Goal: Ask a question

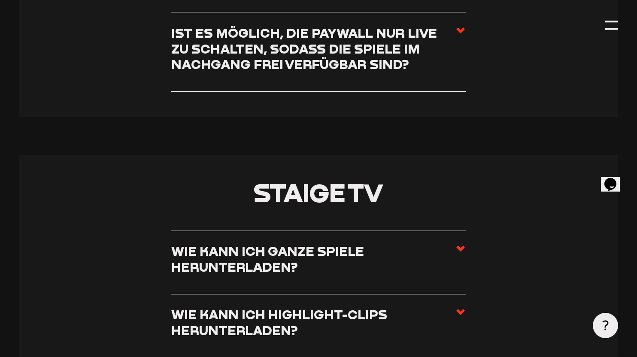
scroll to position [3600, 0]
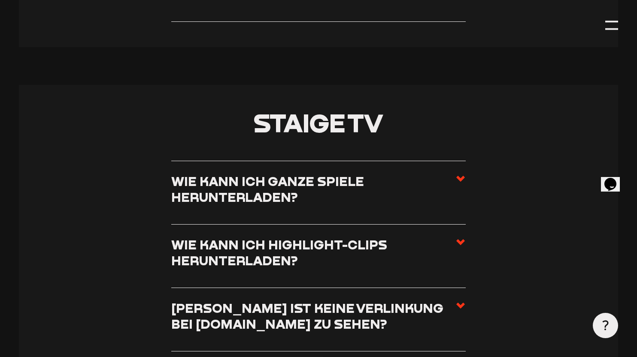
click at [319, 174] on h3 "Wie kann ich ganze Spiele herunterladen?" at bounding box center [313, 190] width 284 height 32
click at [0, 0] on input "Wie kann ich ganze Spiele herunterladen?" at bounding box center [0, 0] width 0 height 0
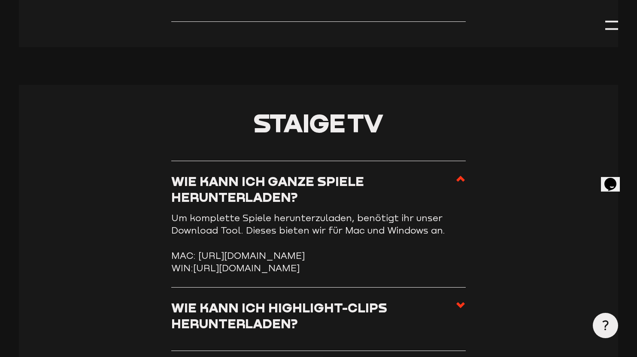
drag, startPoint x: 198, startPoint y: 180, endPoint x: 384, endPoint y: 191, distance: 187.0
click at [384, 250] on li "MAC: [URL][DOMAIN_NAME]" at bounding box center [318, 256] width 295 height 12
copy li "[URL][DOMAIN_NAME]"
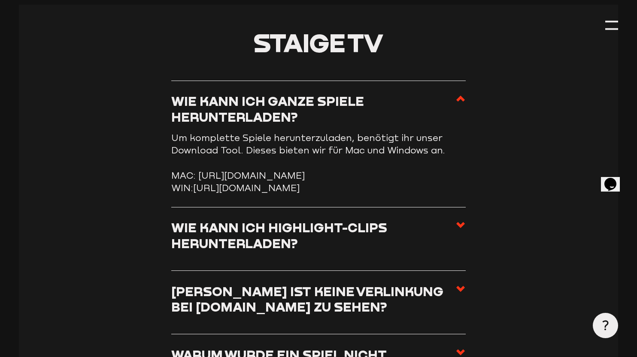
scroll to position [3681, 0]
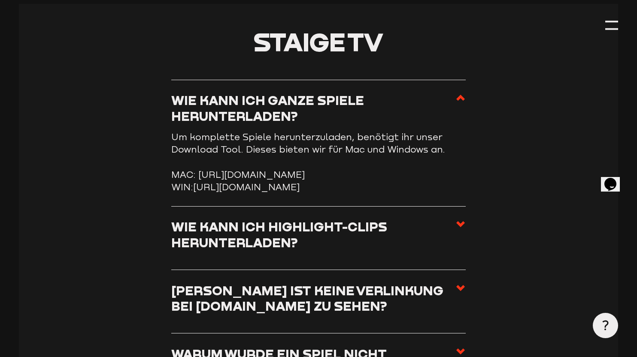
click at [390, 283] on h3 "[PERSON_NAME] ist keine Verlinkung bei [DOMAIN_NAME] zu sehen?" at bounding box center [313, 299] width 284 height 32
click at [0, 0] on input "[PERSON_NAME] ist keine Verlinkung bei [DOMAIN_NAME] zu sehen?" at bounding box center [0, 0] width 0 height 0
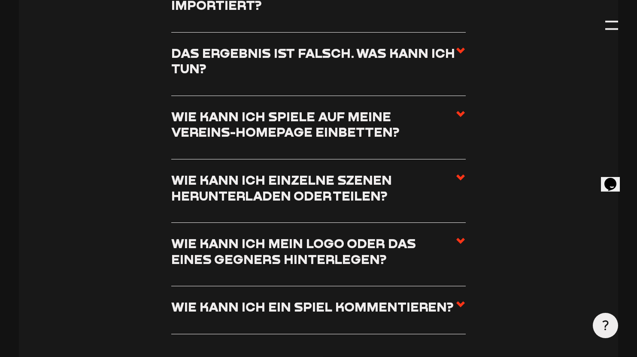
scroll to position [4022, 0]
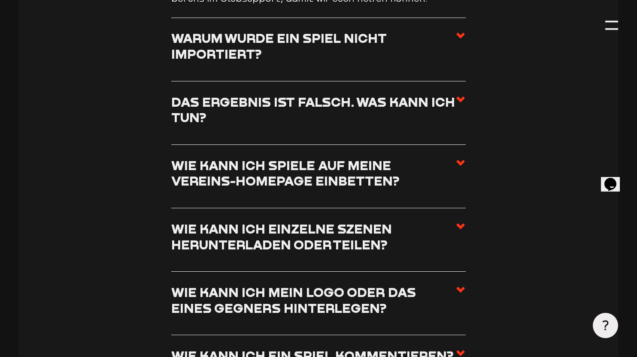
click at [363, 285] on h3 "Wie kann ich mein Logo oder das eines Gegners hinterlegen?" at bounding box center [313, 301] width 284 height 32
click at [0, 0] on input "Wie kann ich mein Logo oder das eines Gegners hinterlegen?" at bounding box center [0, 0] width 0 height 0
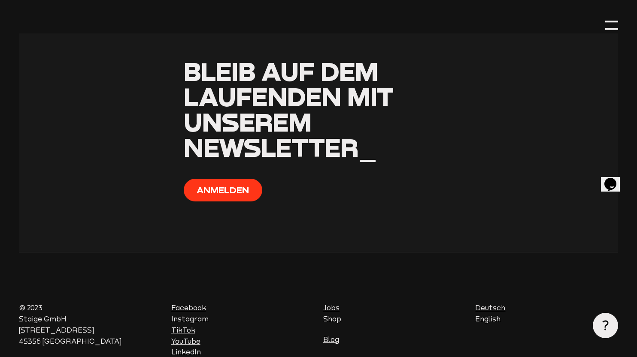
scroll to position [5621, 0]
click at [335, 316] on link "Shop" at bounding box center [332, 320] width 18 height 8
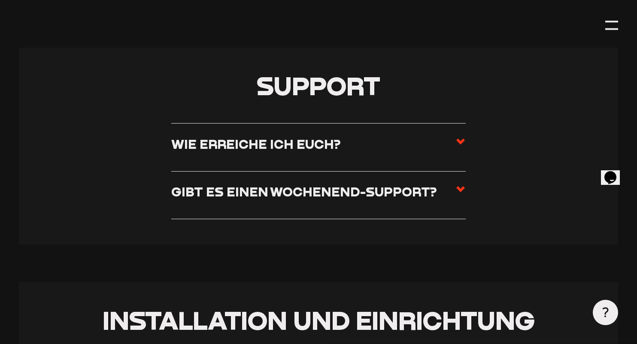
scroll to position [3551, 0]
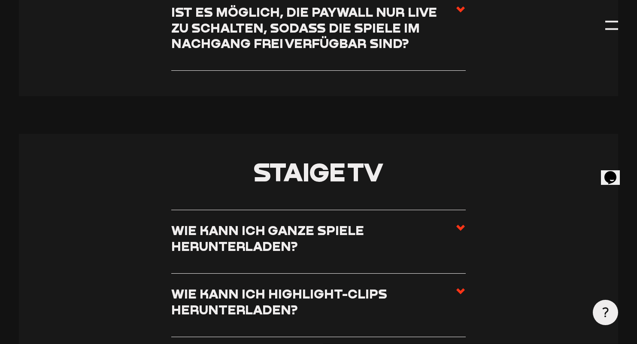
drag, startPoint x: 521, startPoint y: 215, endPoint x: 481, endPoint y: 219, distance: 40.1
click at [412, 286] on h3 "Wie kann ich Highlight-Clips herunterladen?" at bounding box center [313, 302] width 284 height 32
click at [0, 0] on input "Wie kann ich Highlight-Clips herunterladen?" at bounding box center [0, 0] width 0 height 0
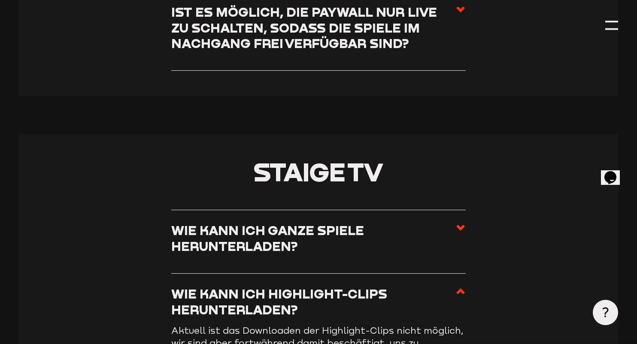
click at [417, 286] on h3 "Wie kann ich Highlight-Clips herunterladen?" at bounding box center [313, 302] width 284 height 32
click at [0, 0] on input "Wie kann ich Highlight-Clips herunterladen?" at bounding box center [0, 0] width 0 height 0
click at [371, 223] on h3 "Wie kann ich ganze Spiele herunterladen?" at bounding box center [313, 239] width 284 height 32
click at [0, 0] on input "Wie kann ich ganze Spiele herunterladen?" at bounding box center [0, 0] width 0 height 0
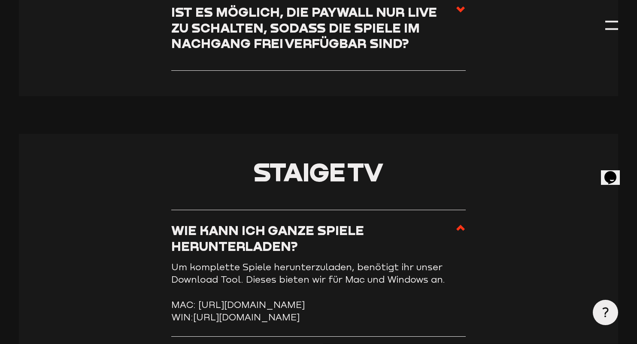
click at [299, 312] on link "[URL][DOMAIN_NAME]" at bounding box center [246, 317] width 106 height 11
drag, startPoint x: 275, startPoint y: 231, endPoint x: 261, endPoint y: 231, distance: 13.7
click at [275, 299] on li "MAC: [URL][DOMAIN_NAME]" at bounding box center [318, 305] width 295 height 12
drag, startPoint x: 244, startPoint y: 228, endPoint x: 267, endPoint y: 230, distance: 23.3
click at [245, 299] on li "MAC: [URL][DOMAIN_NAME]" at bounding box center [318, 305] width 295 height 12
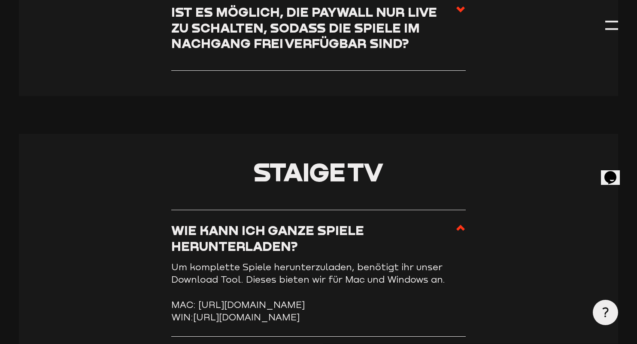
click at [331, 299] on li "MAC: [URL][DOMAIN_NAME]" at bounding box center [318, 305] width 295 height 12
drag, startPoint x: 298, startPoint y: 239, endPoint x: 284, endPoint y: 234, distance: 15.5
click at [292, 299] on li "MAC: [URL][DOMAIN_NAME]" at bounding box center [318, 305] width 295 height 12
click at [183, 299] on li "MAC: [URL][DOMAIN_NAME]" at bounding box center [318, 305] width 295 height 12
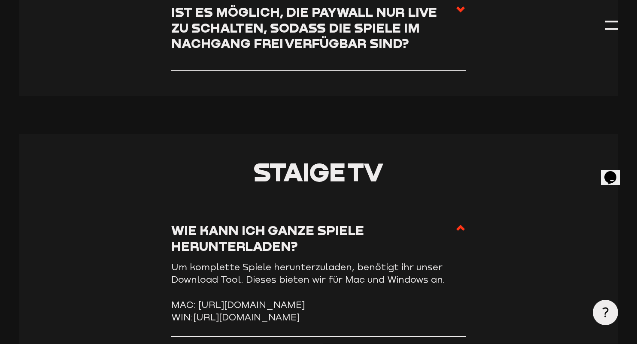
drag, startPoint x: 209, startPoint y: 228, endPoint x: 369, endPoint y: 243, distance: 160.3
click at [388, 299] on li "MAC: [URL][DOMAIN_NAME]" at bounding box center [318, 305] width 295 height 12
click at [365, 299] on li "MAC: [URL][DOMAIN_NAME]" at bounding box center [318, 305] width 295 height 12
drag, startPoint x: 387, startPoint y: 242, endPoint x: 200, endPoint y: 229, distance: 187.6
click at [200, 299] on li "MAC: [URL][DOMAIN_NAME]" at bounding box center [318, 305] width 295 height 12
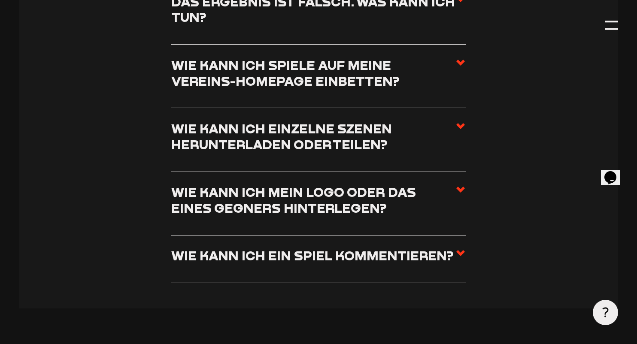
scroll to position [4289, 0]
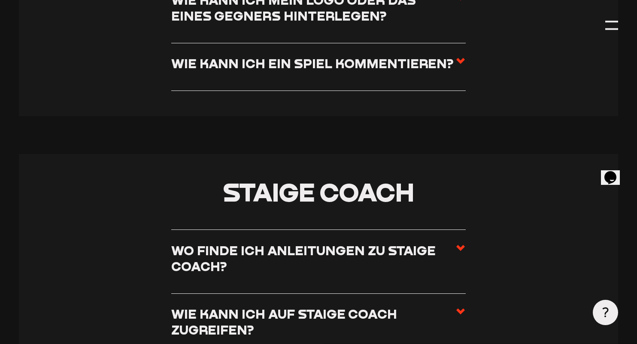
click at [613, 172] on icon "$i18n('chat', 'chat_widget')" at bounding box center [610, 177] width 12 height 13
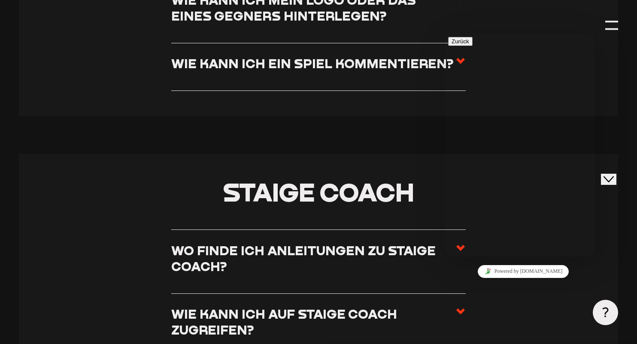
click at [612, 174] on icon "Close Chat This icon closes the chat window." at bounding box center [608, 179] width 10 height 10
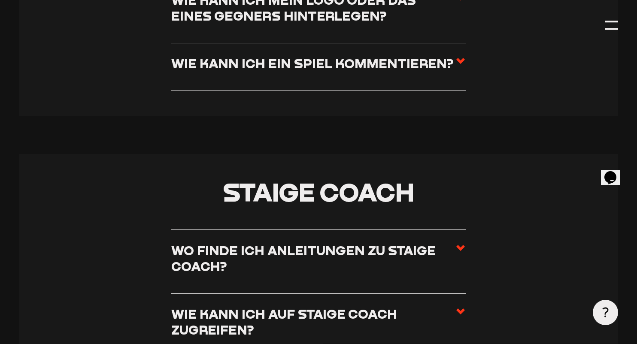
click at [612, 172] on icon "$i18n('chat', 'chat_widget')" at bounding box center [610, 177] width 12 height 13
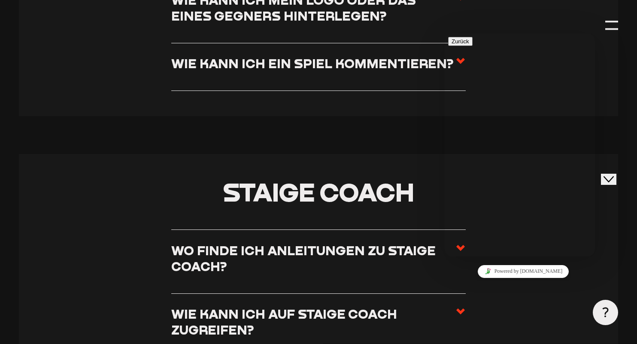
scroll to position [4289, 0]
type input "Johanna"
type input "j.seelhorst@"
type input "j.seelhorst@yahoo.de"
click at [516, 344] on input "* Verein" at bounding box center [493, 348] width 76 height 9
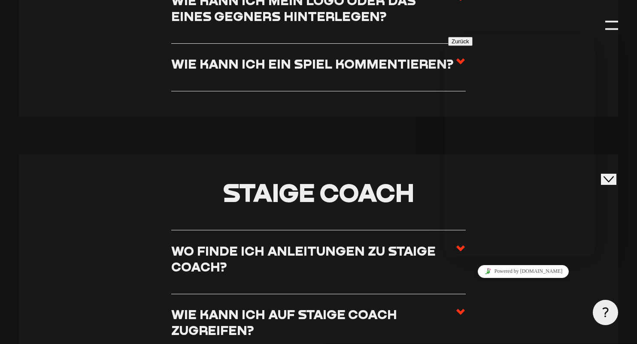
scroll to position [46, 0]
type input "HSC Hannover"
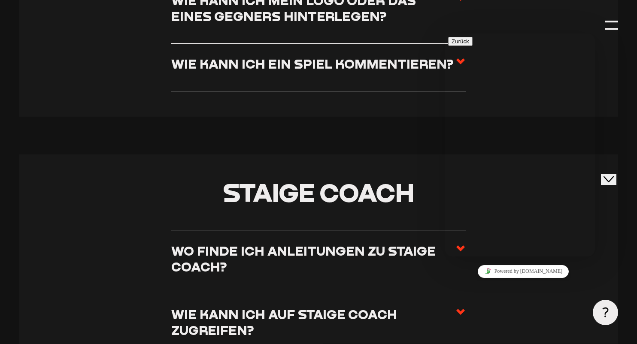
scroll to position [13, 0]
type textarea "Hey, ich wollte ein Spiel herunterladen, um das für einen Spielanalyse zu cutte…"
click at [612, 230] on section "Staige Coach Wo finde ich Anleitungen zu Staige Coach? Video-Anleitungen zu Sta…" at bounding box center [318, 300] width 599 height 292
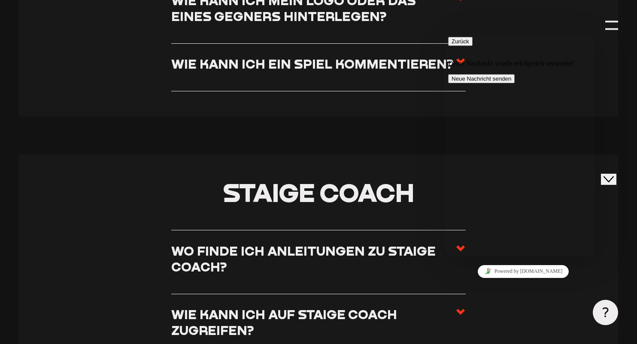
click at [606, 311] on icon at bounding box center [605, 312] width 10 height 10
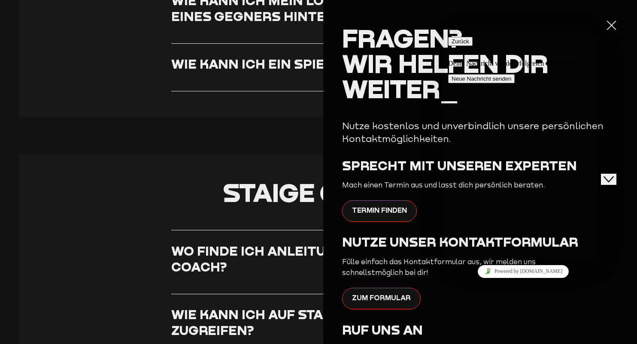
click at [611, 23] on div at bounding box center [611, 25] width 12 height 12
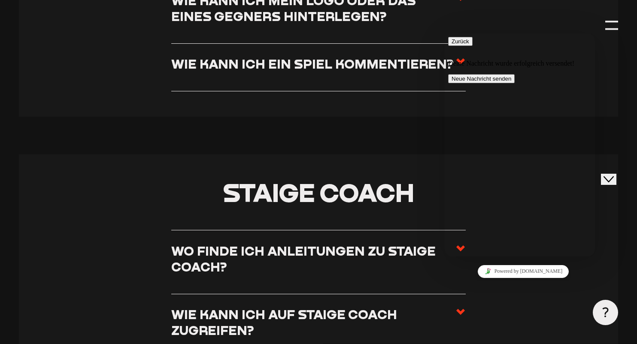
drag, startPoint x: 1214, startPoint y: 345, endPoint x: 613, endPoint y: 181, distance: 622.4
click at [613, 181] on button "Close Chat This icon closes the chat window." at bounding box center [608, 179] width 15 height 11
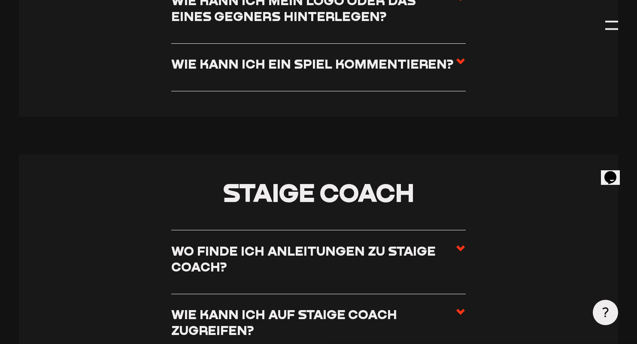
click at [600, 304] on div at bounding box center [605, 312] width 25 height 25
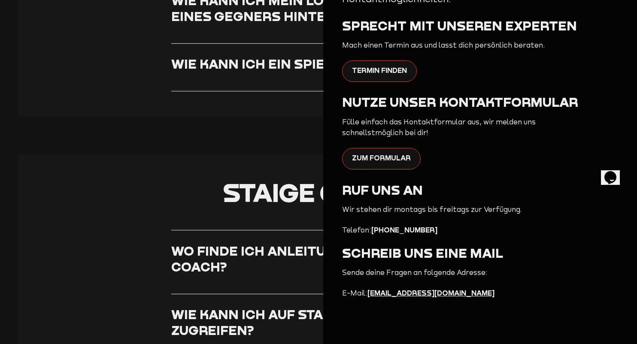
scroll to position [139, 0]
